Goal: Task Accomplishment & Management: Use online tool/utility

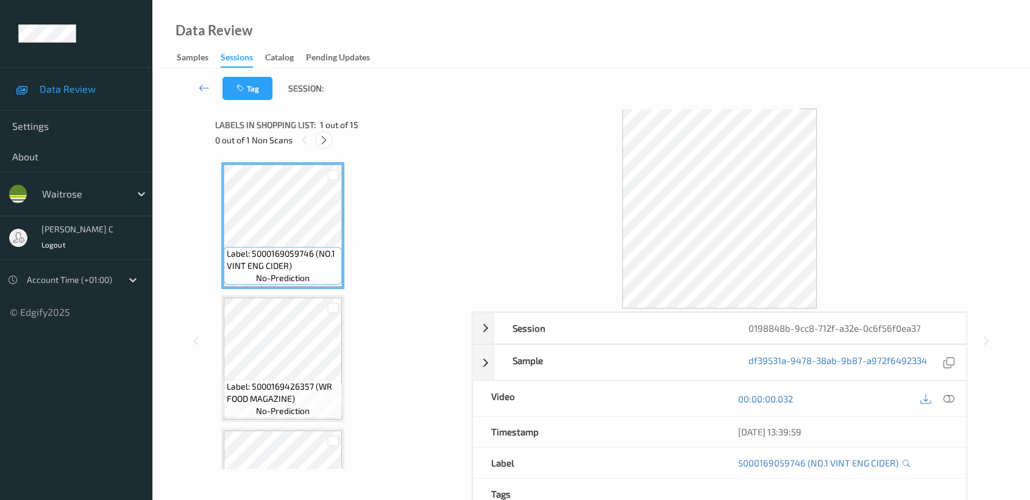
click at [322, 140] on icon at bounding box center [324, 140] width 10 height 11
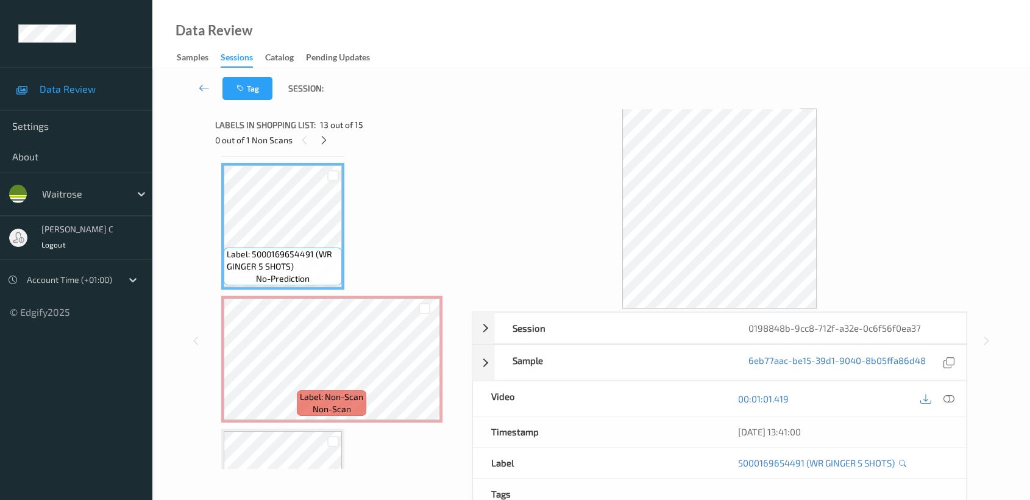
drag, startPoint x: 951, startPoint y: 397, endPoint x: 869, endPoint y: 430, distance: 88.9
click at [951, 397] on icon at bounding box center [949, 398] width 11 height 11
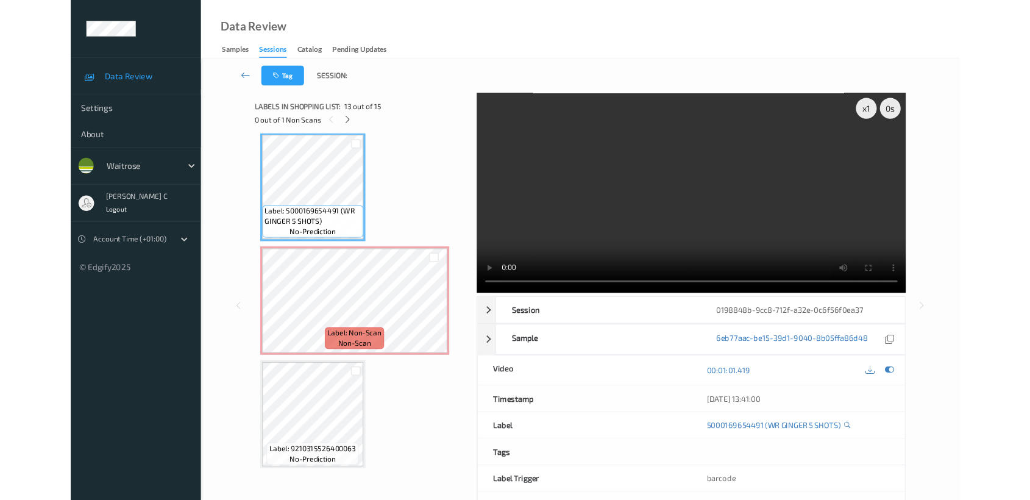
scroll to position [1593, 0]
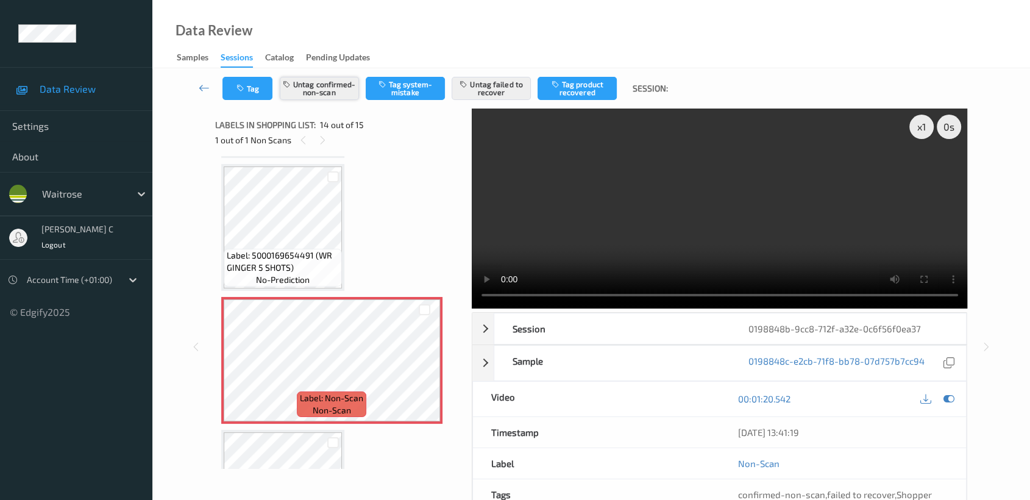
click at [336, 88] on button "Untag confirmed-non-scan" at bounding box center [319, 88] width 79 height 23
click at [500, 91] on button "Untag failed to recover" at bounding box center [491, 88] width 79 height 23
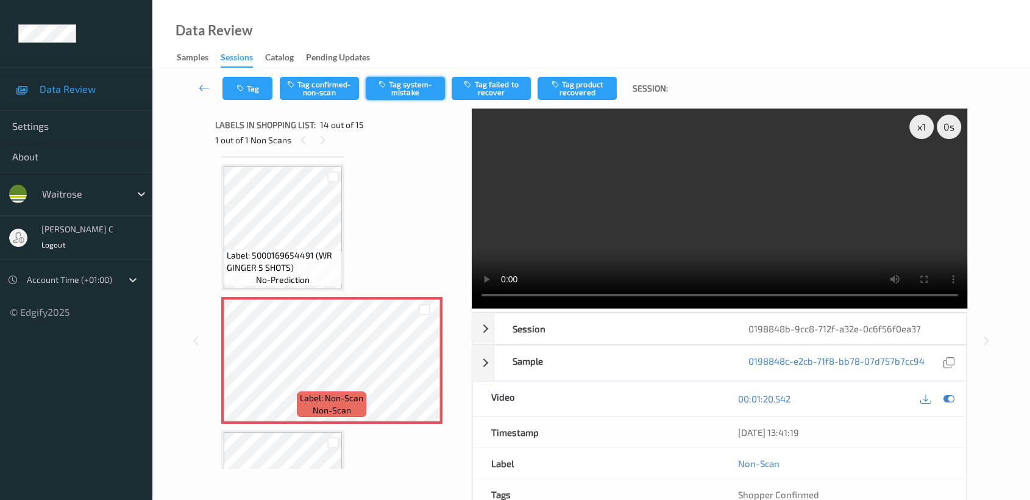
click at [429, 88] on button "Tag system-mistake" at bounding box center [405, 88] width 79 height 23
click at [251, 88] on button "Tag" at bounding box center [247, 88] width 50 height 23
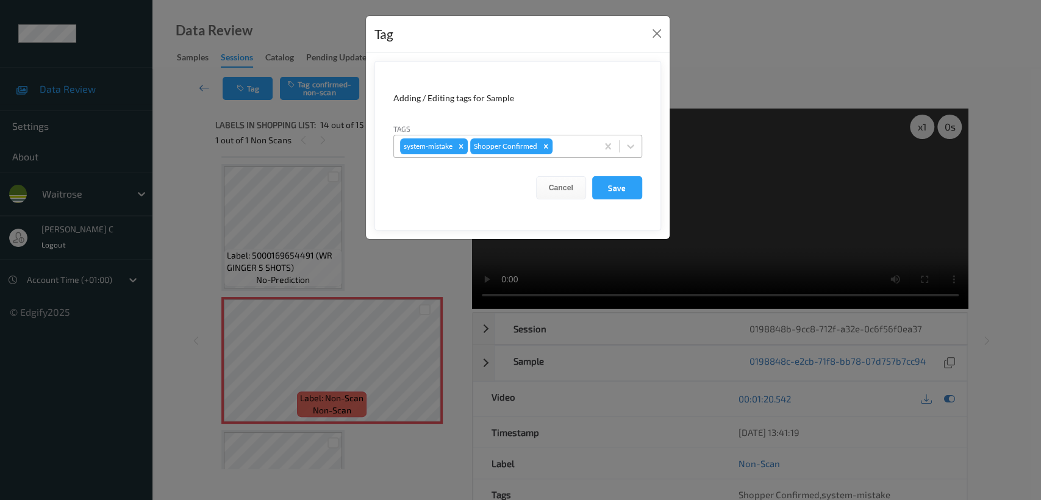
click at [567, 148] on div at bounding box center [573, 146] width 36 height 15
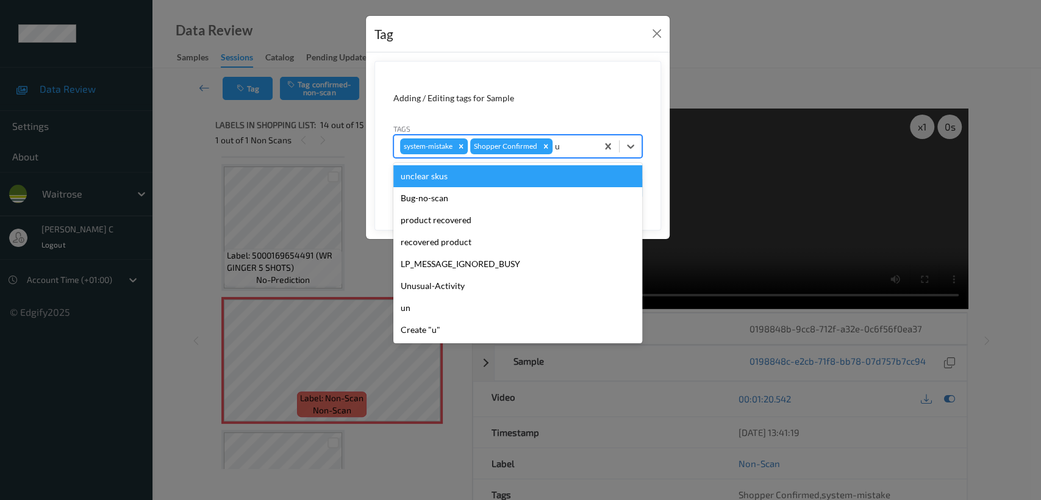
type input "un"
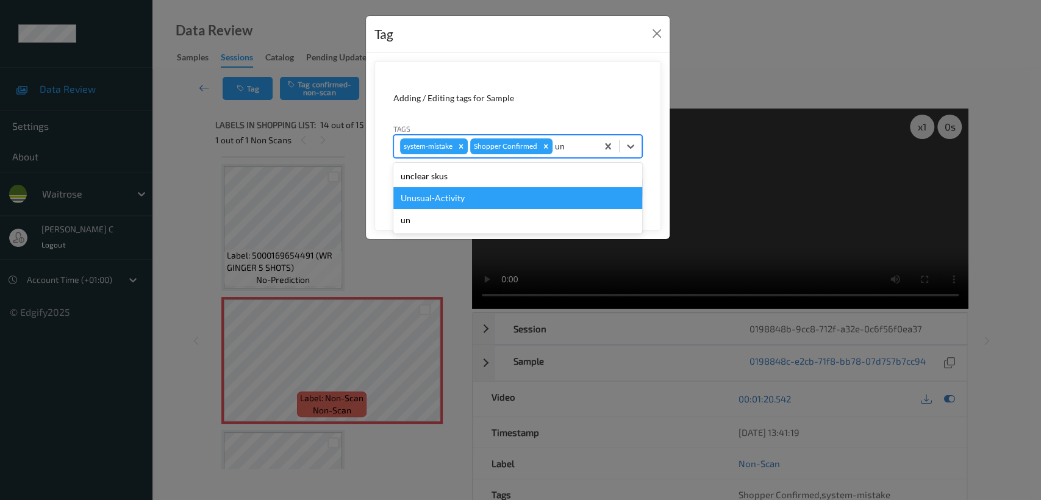
click at [490, 193] on div "Unusual-Activity" at bounding box center [517, 198] width 249 height 22
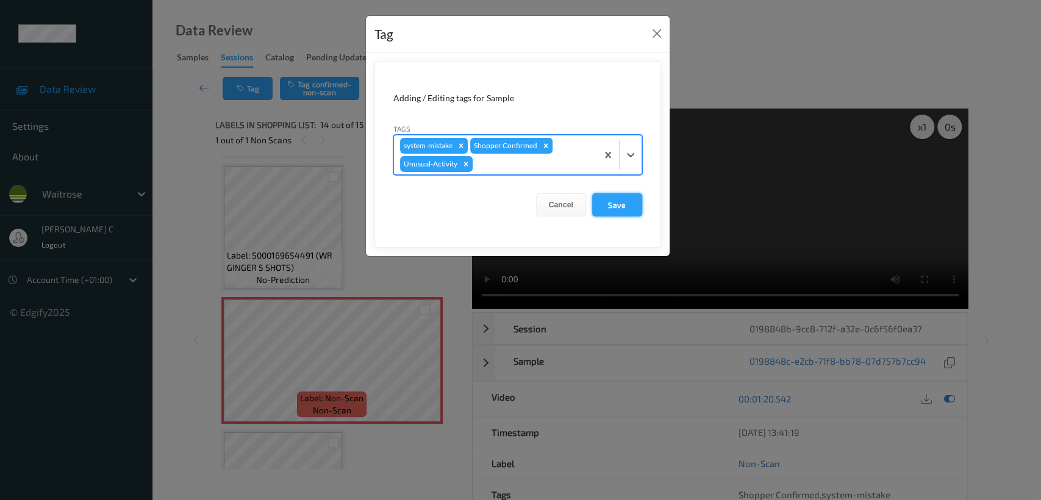
click at [624, 207] on button "Save" at bounding box center [617, 204] width 50 height 23
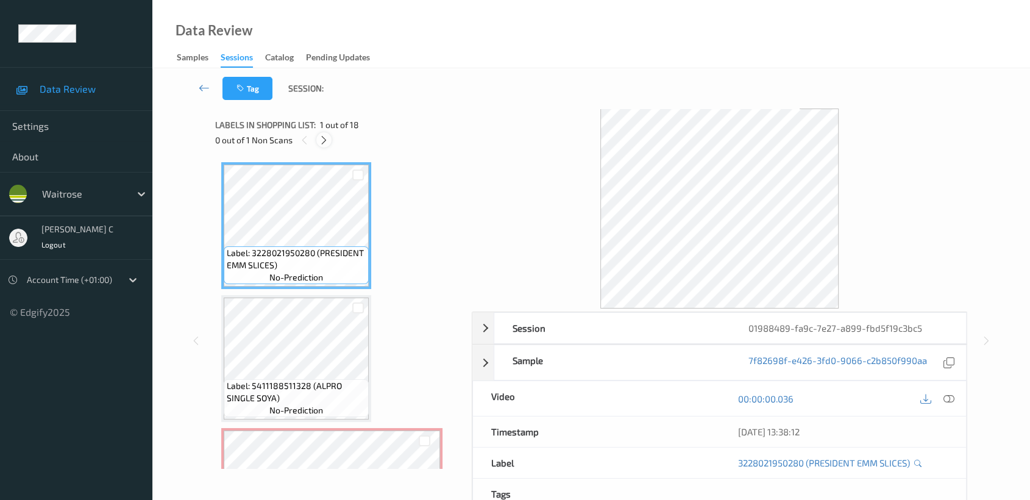
click at [328, 133] on div at bounding box center [323, 139] width 15 height 15
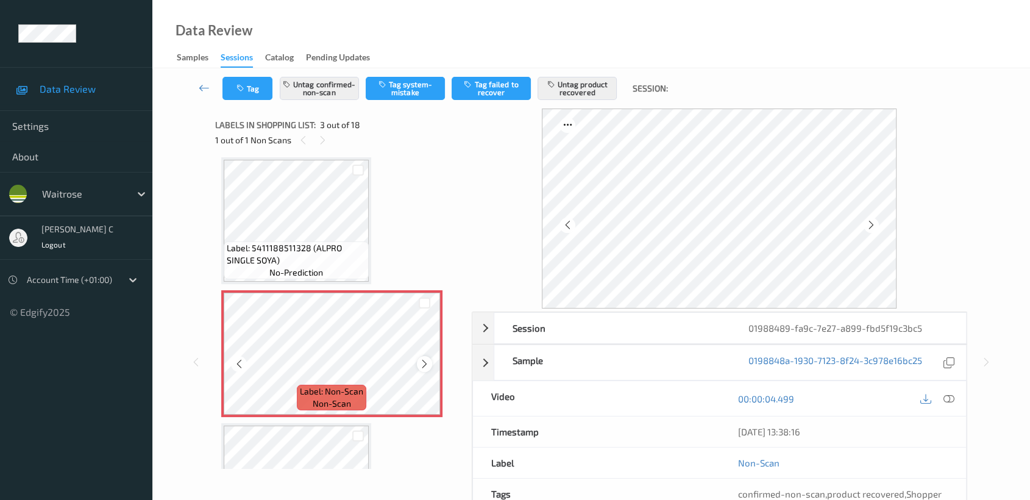
click at [422, 361] on icon at bounding box center [424, 363] width 10 height 11
click at [273, 242] on span "Label: 5411188511328 (ALPRO SINGLE SOYA)" at bounding box center [296, 254] width 139 height 24
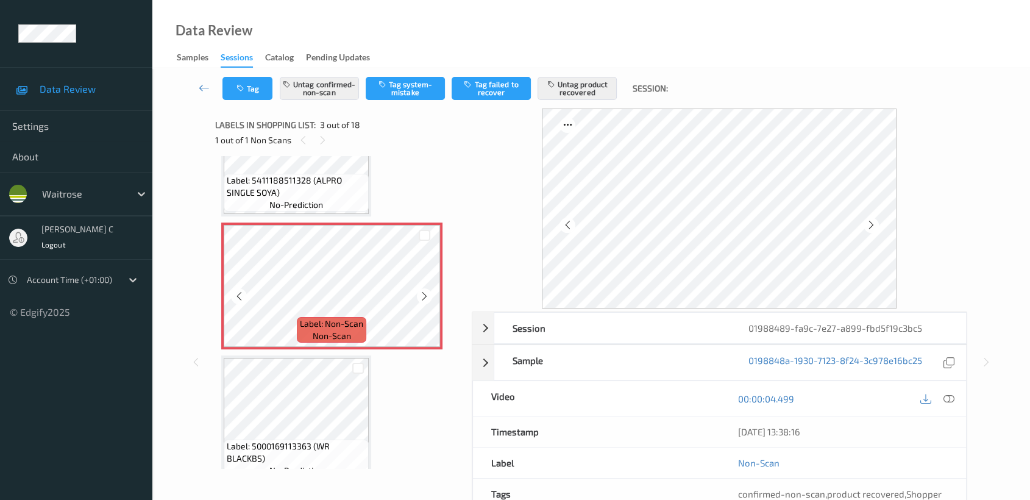
scroll to position [273, 0]
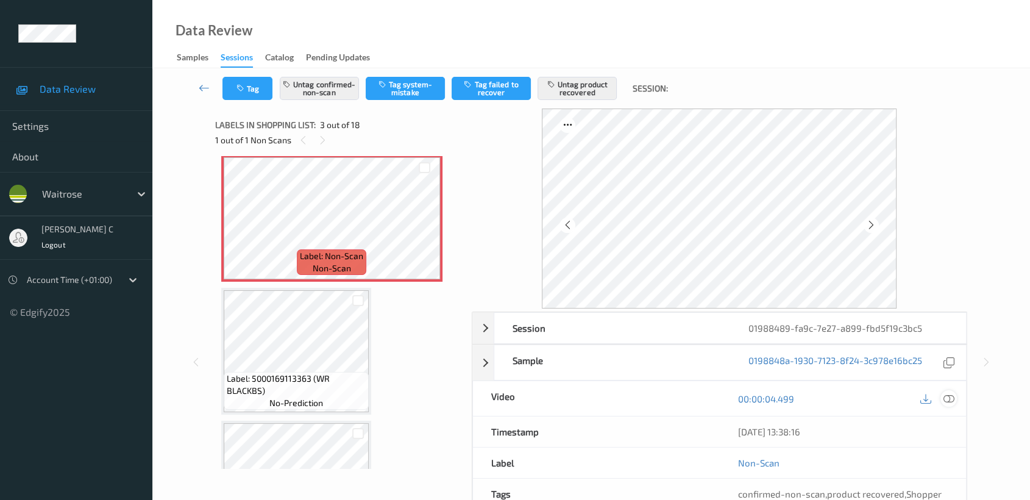
click at [951, 396] on icon at bounding box center [949, 398] width 11 height 11
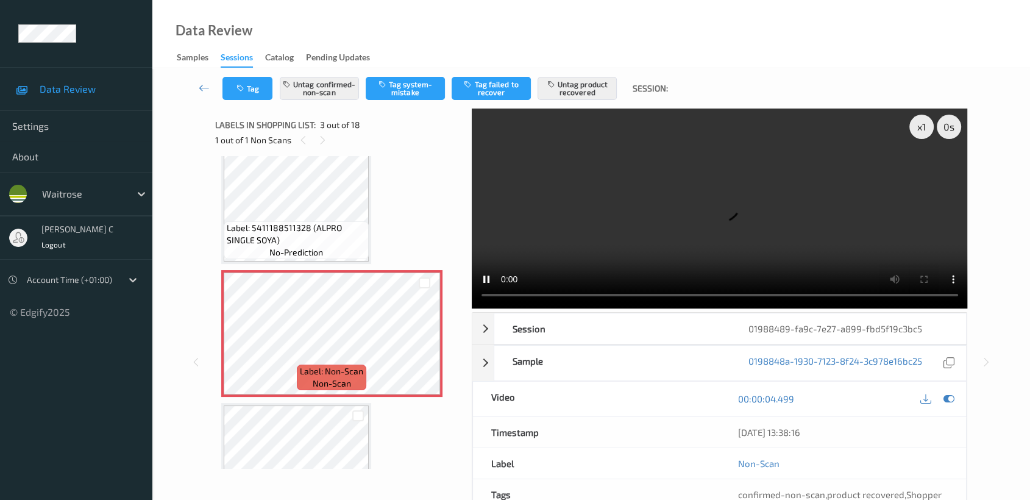
scroll to position [138, 0]
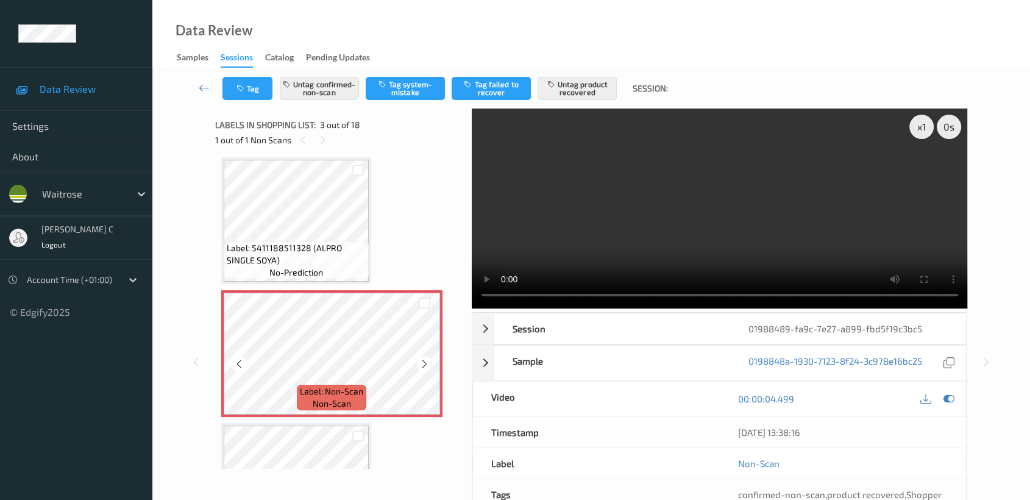
click at [327, 246] on span "Label: 5411188511328 (ALPRO SINGLE SOYA)" at bounding box center [296, 254] width 139 height 24
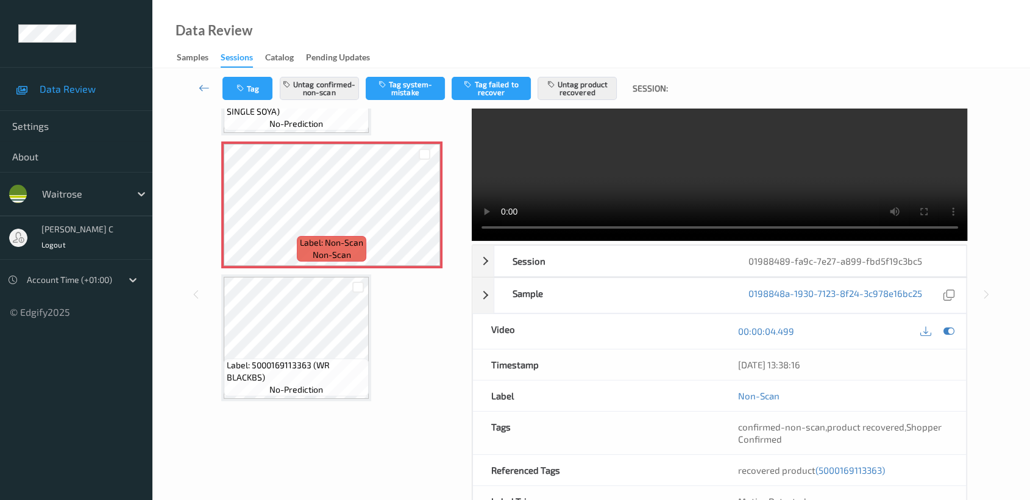
scroll to position [273, 0]
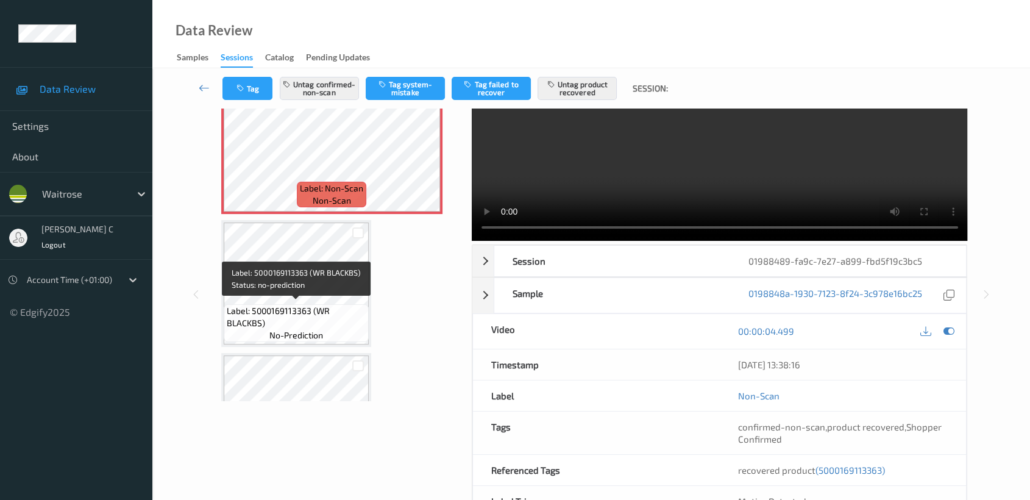
click at [317, 313] on span "Label: 5000169113363 (WR BLACKBS)" at bounding box center [296, 317] width 139 height 24
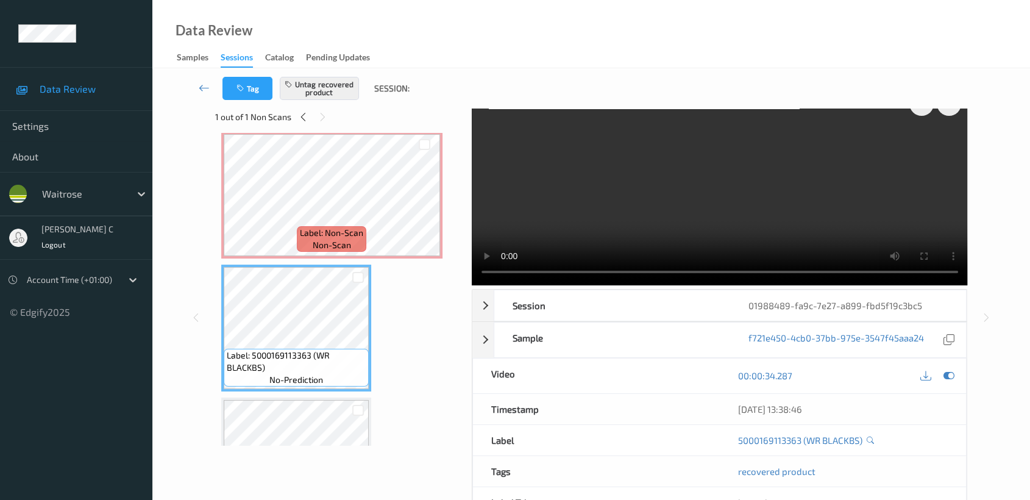
scroll to position [0, 0]
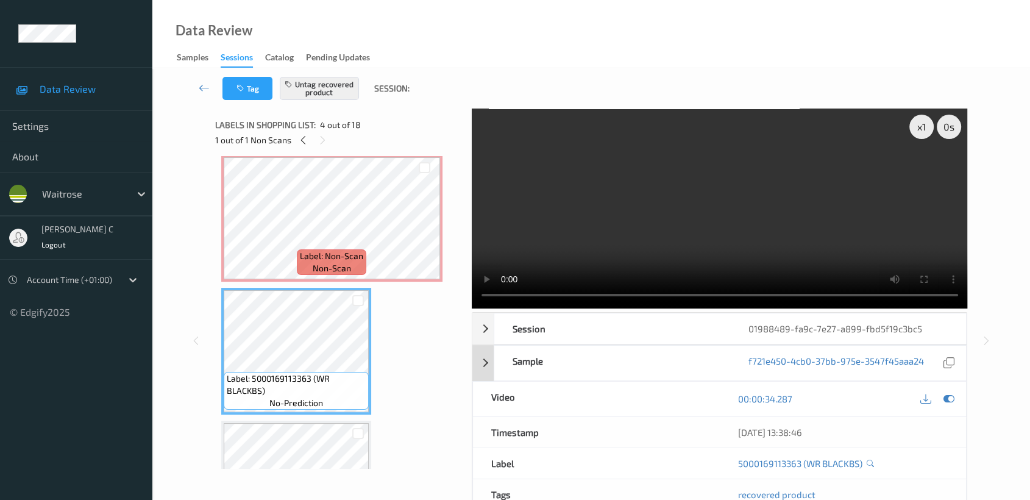
click at [947, 397] on icon at bounding box center [949, 398] width 11 height 11
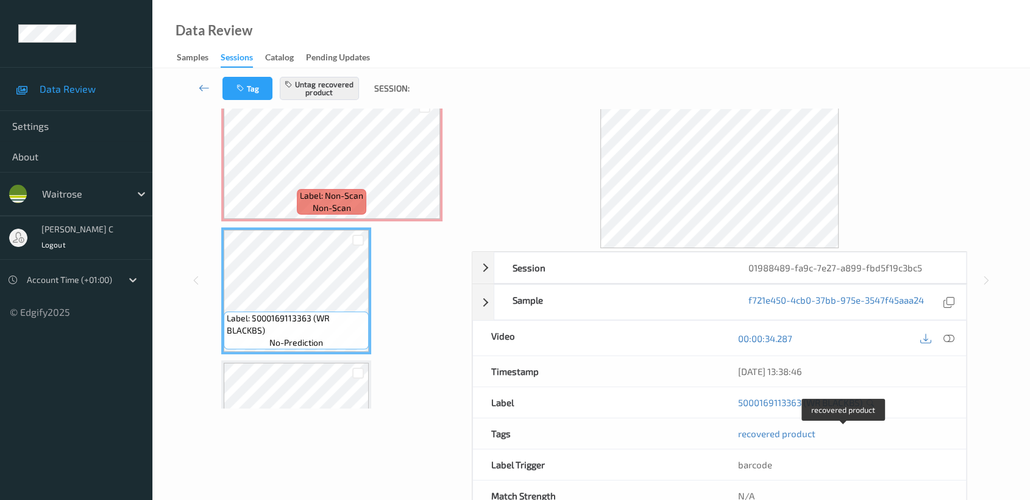
scroll to position [29, 0]
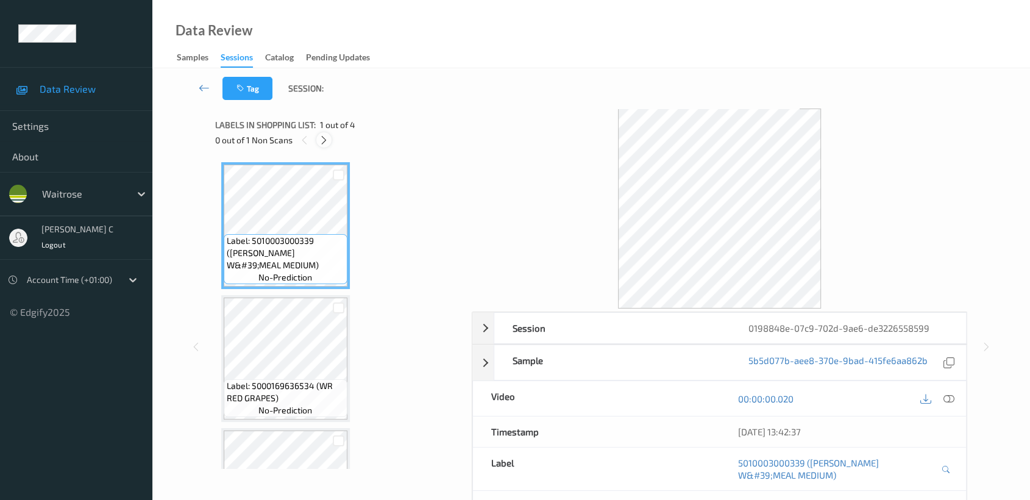
click at [327, 138] on icon at bounding box center [324, 140] width 10 height 11
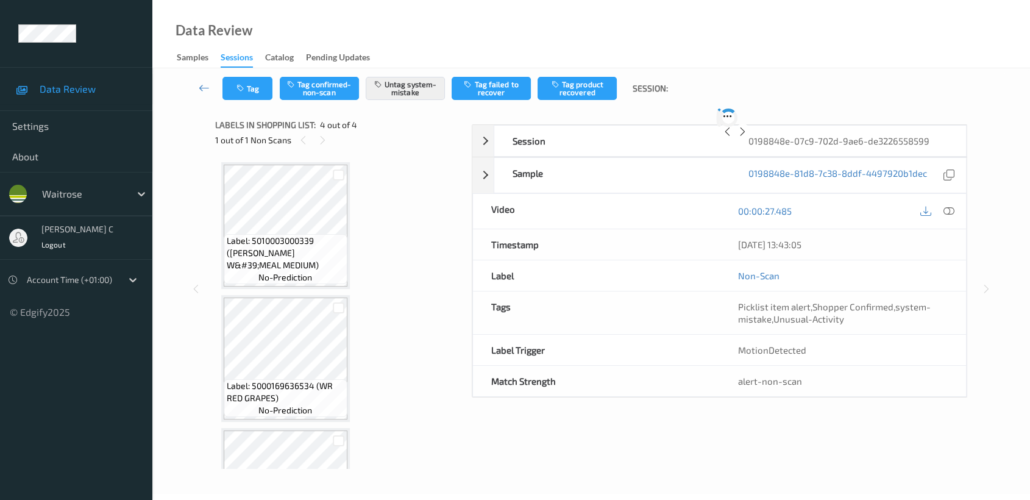
scroll to position [222, 0]
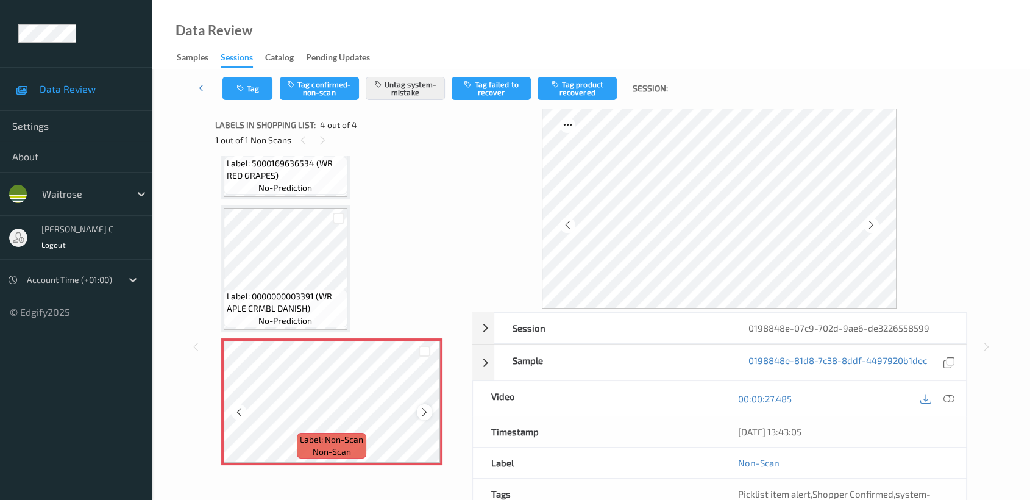
click at [427, 408] on icon at bounding box center [424, 412] width 10 height 11
click at [285, 307] on span "Label: 0000000003391 (WR APLE CRMBL DANISH)" at bounding box center [286, 302] width 118 height 24
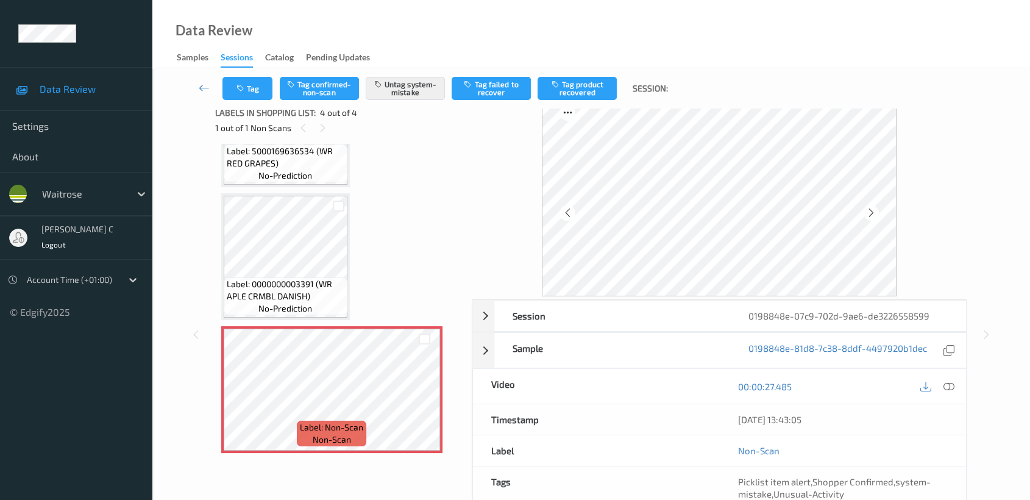
scroll to position [0, 0]
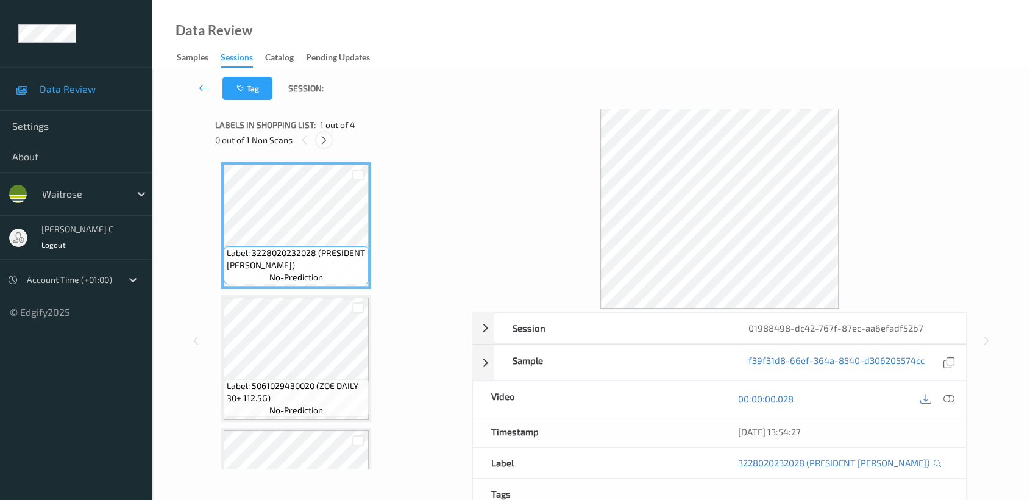
click at [331, 138] on div at bounding box center [323, 139] width 15 height 15
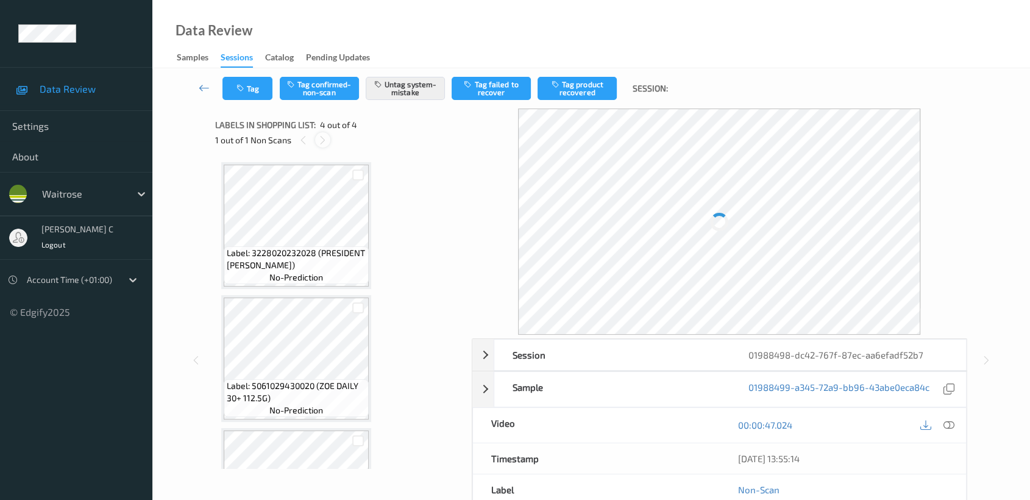
scroll to position [222, 0]
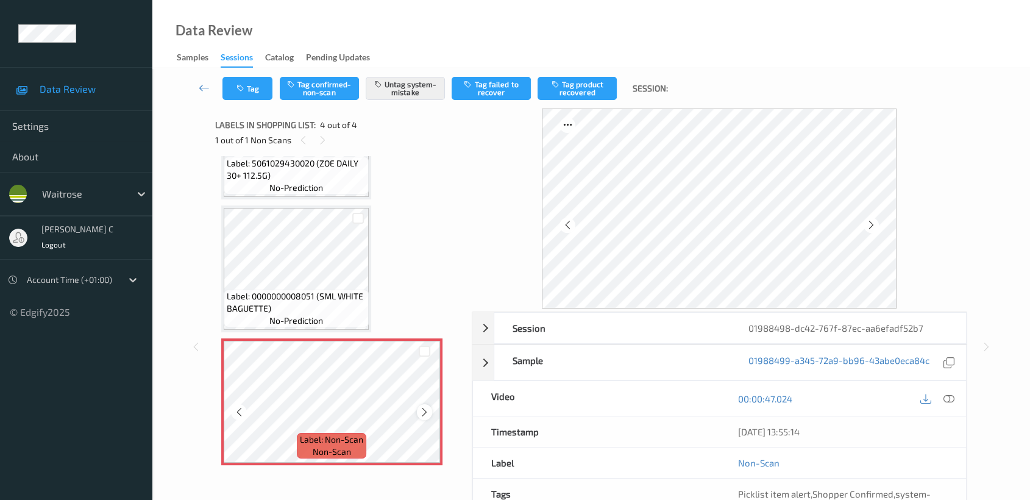
click at [423, 404] on div at bounding box center [424, 411] width 15 height 15
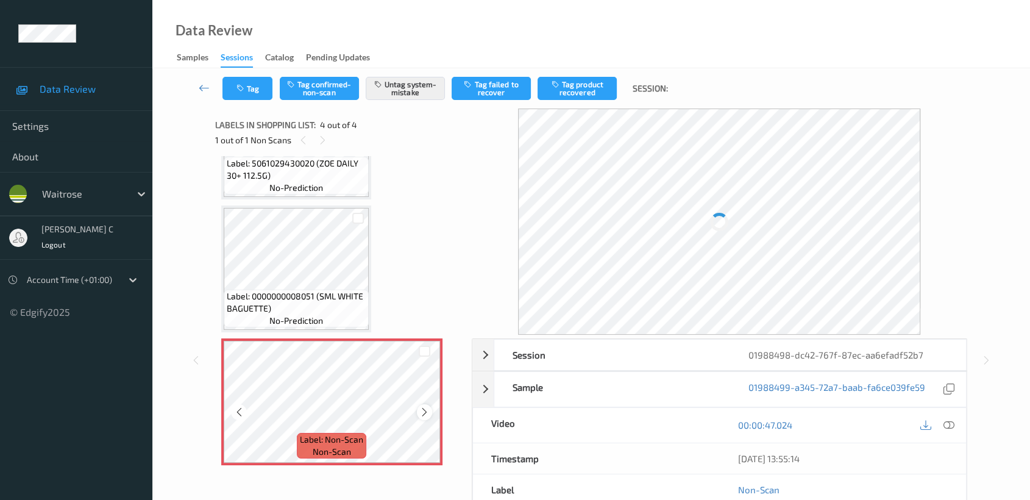
click at [426, 410] on icon at bounding box center [424, 412] width 10 height 11
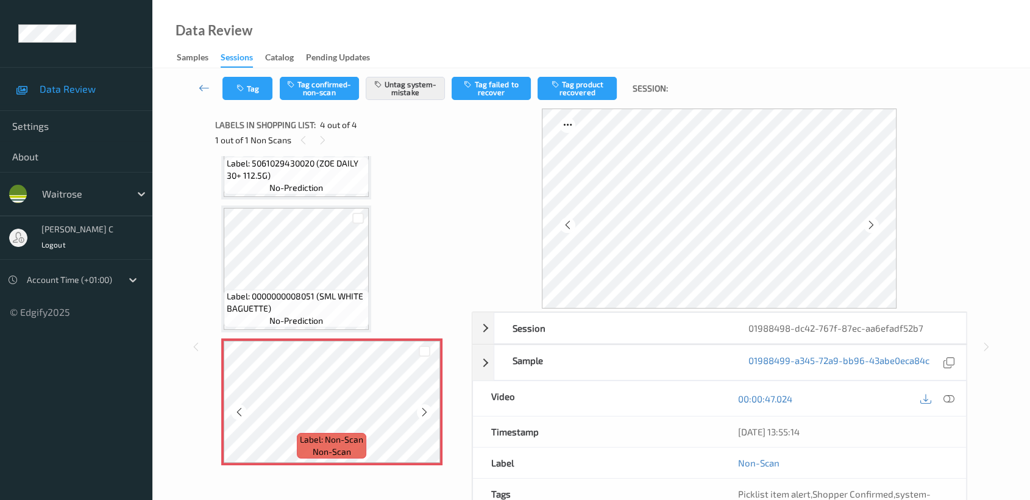
click at [426, 410] on icon at bounding box center [424, 412] width 10 height 11
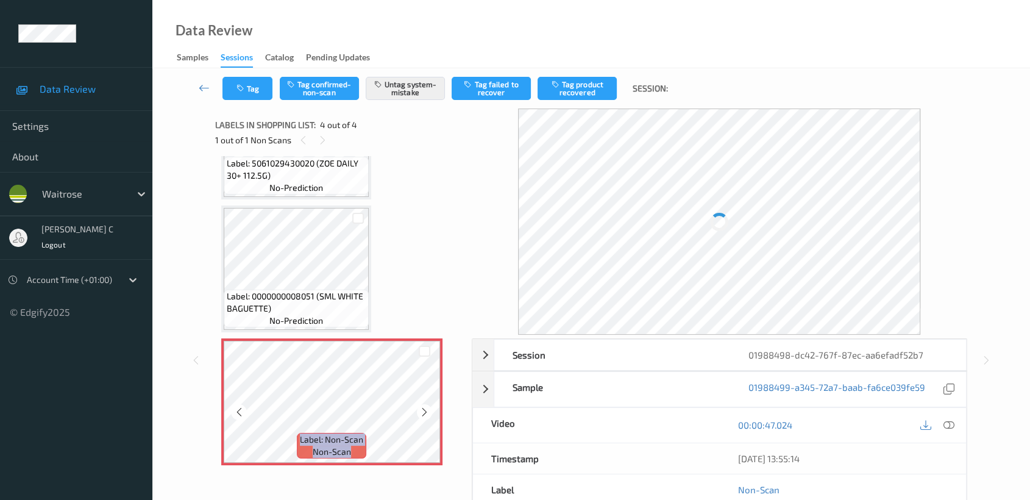
click at [426, 410] on icon at bounding box center [424, 412] width 10 height 11
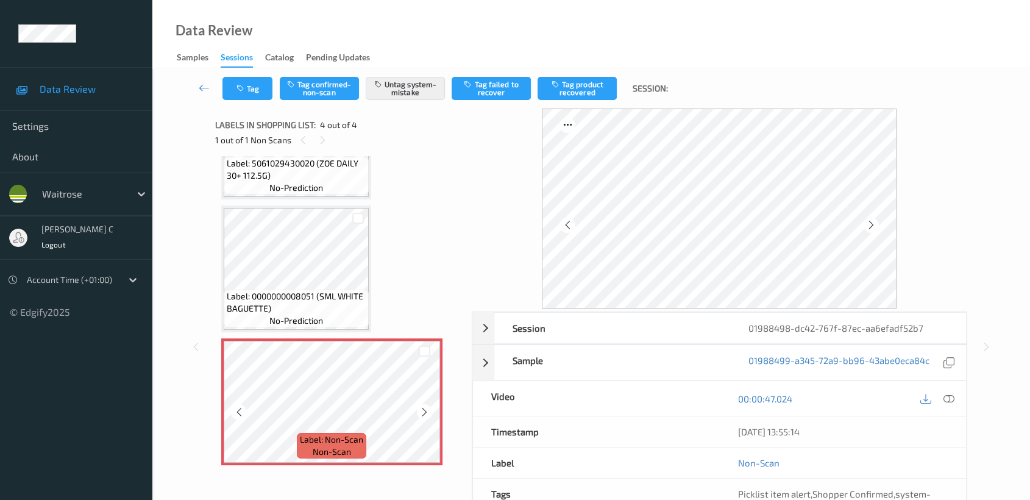
click at [426, 410] on icon at bounding box center [424, 412] width 10 height 11
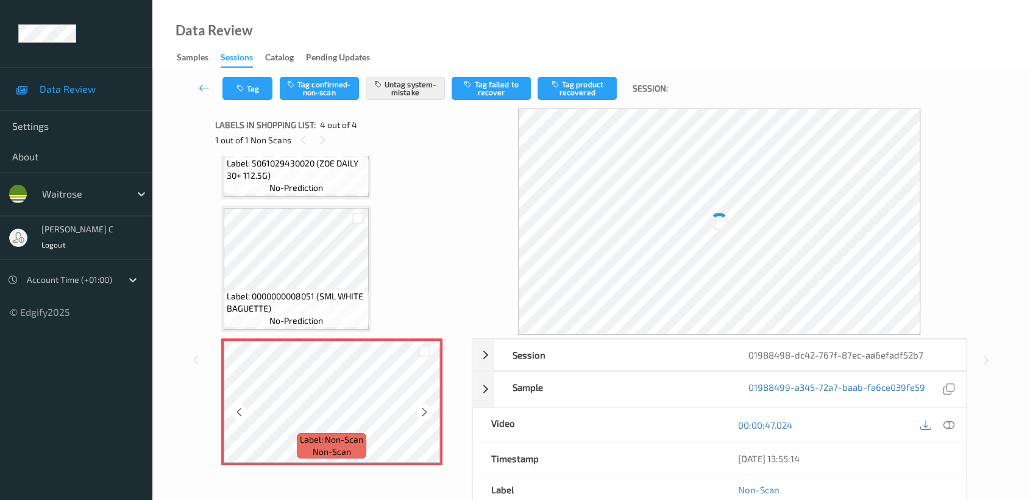
click at [426, 410] on icon at bounding box center [424, 412] width 10 height 11
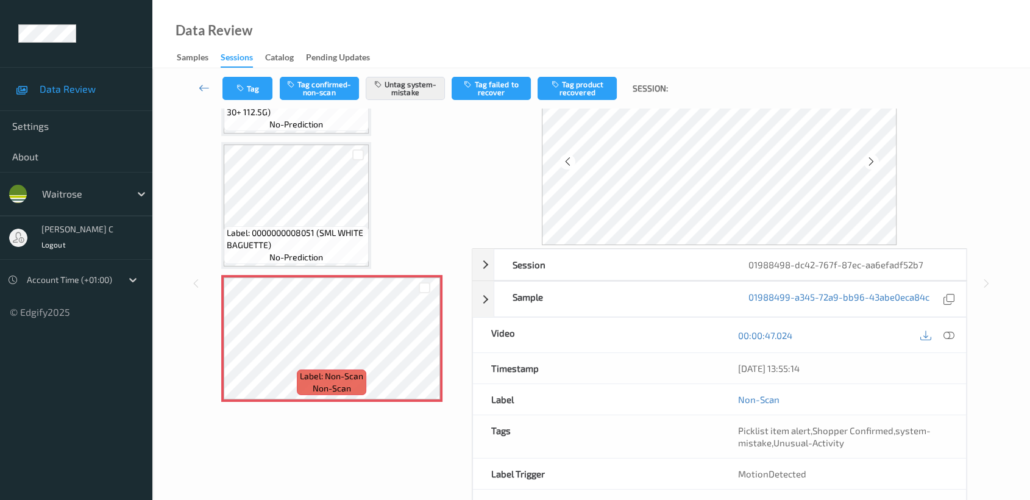
scroll to position [41, 0]
